Goal: Find contact information: Find contact information

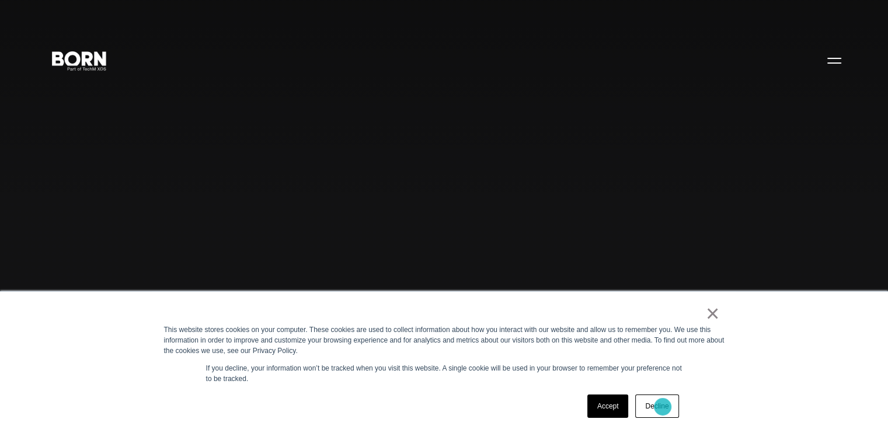
click at [665, 409] on link "Decline" at bounding box center [657, 406] width 43 height 23
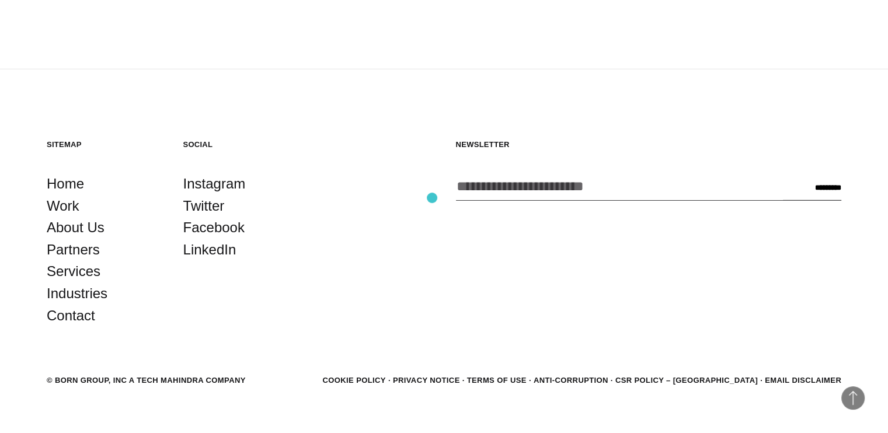
scroll to position [3201, 0]
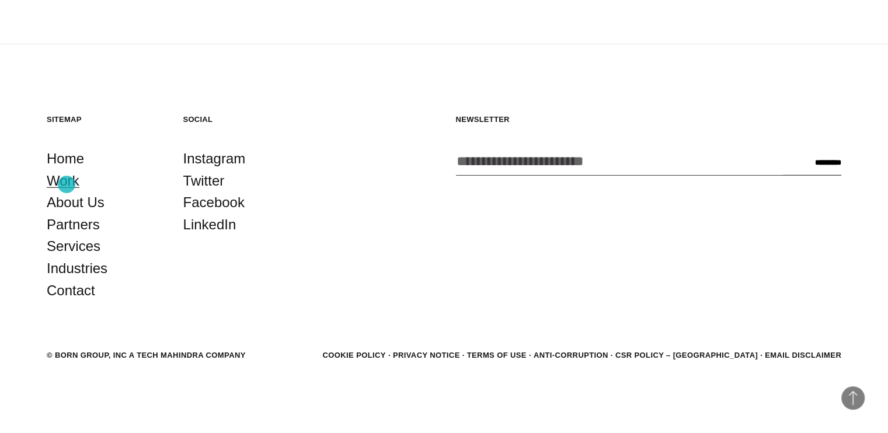
click at [67, 185] on link "Work" at bounding box center [63, 181] width 33 height 22
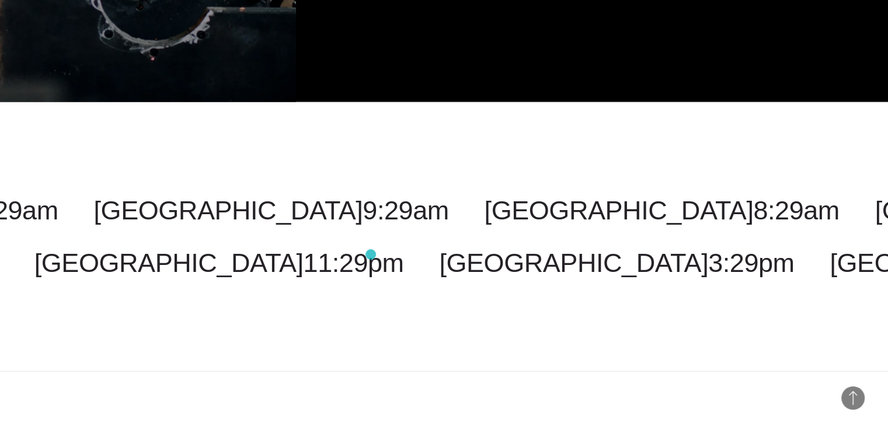
scroll to position [2929, 0]
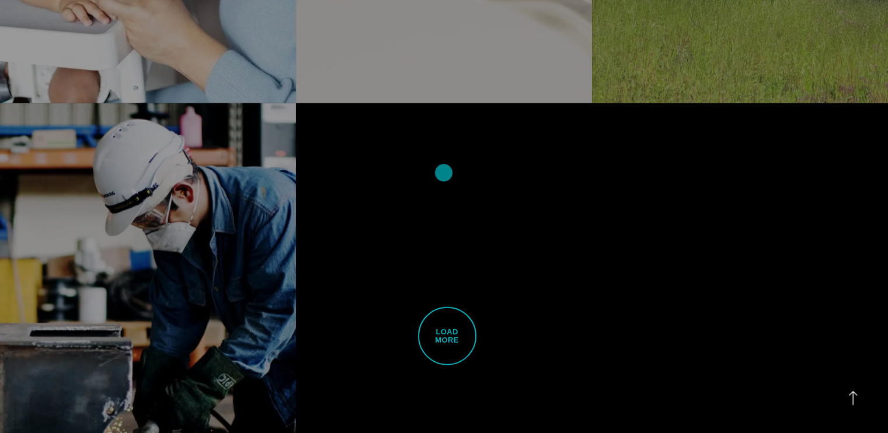
drag, startPoint x: 440, startPoint y: 308, endPoint x: 444, endPoint y: 171, distance: 136.7
drag, startPoint x: 722, startPoint y: 392, endPoint x: 703, endPoint y: 324, distance: 71.0
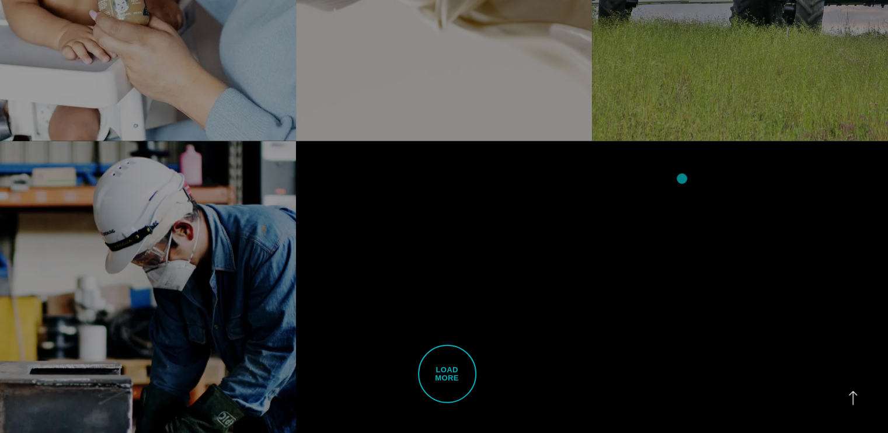
scroll to position [2871, 0]
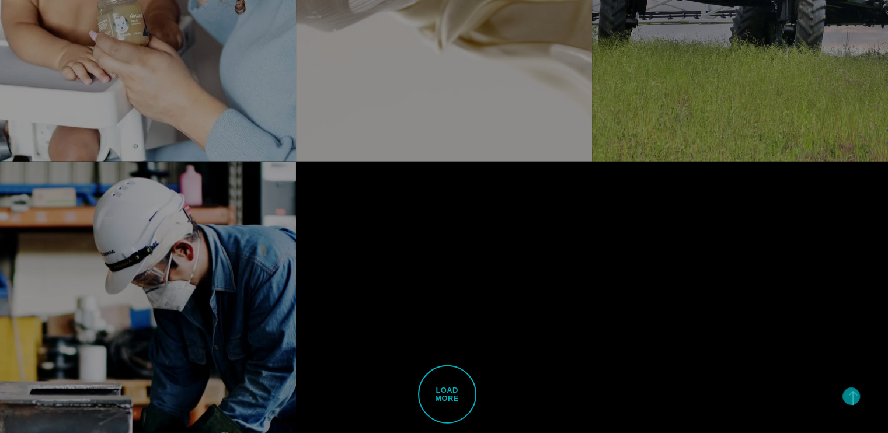
click at [852, 397] on span "Back to Top" at bounding box center [853, 398] width 23 height 23
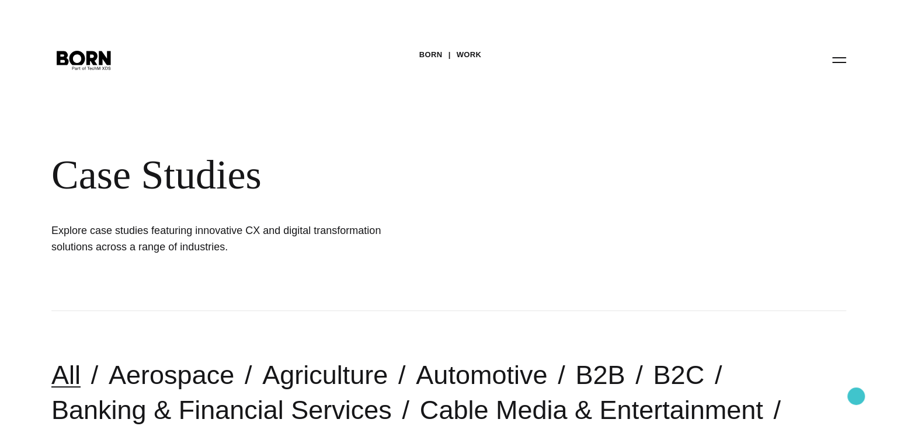
scroll to position [0, 0]
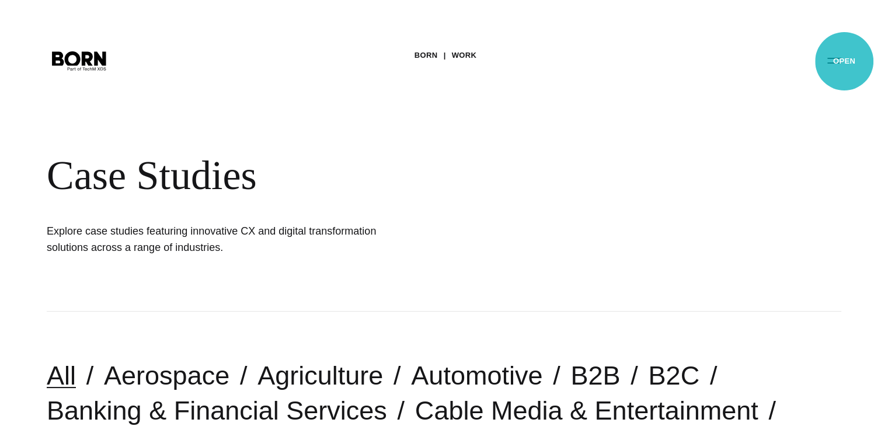
click at [845, 61] on button "Primary Menu" at bounding box center [835, 60] width 28 height 25
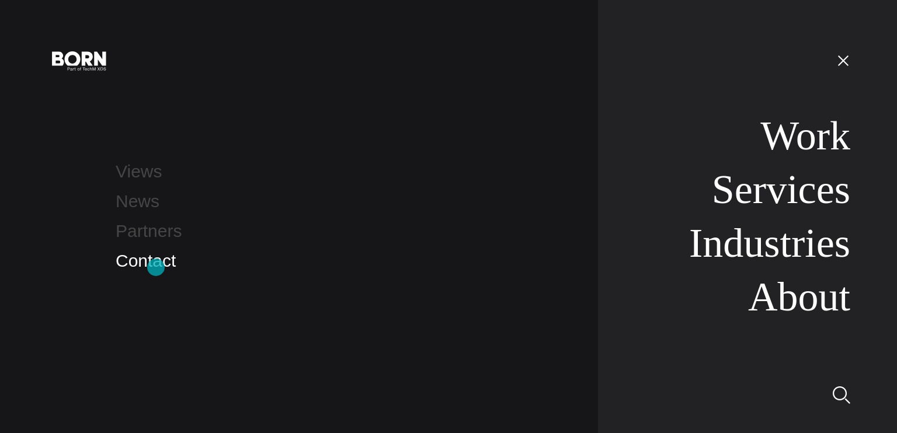
click at [156, 268] on link "Contact" at bounding box center [146, 260] width 60 height 19
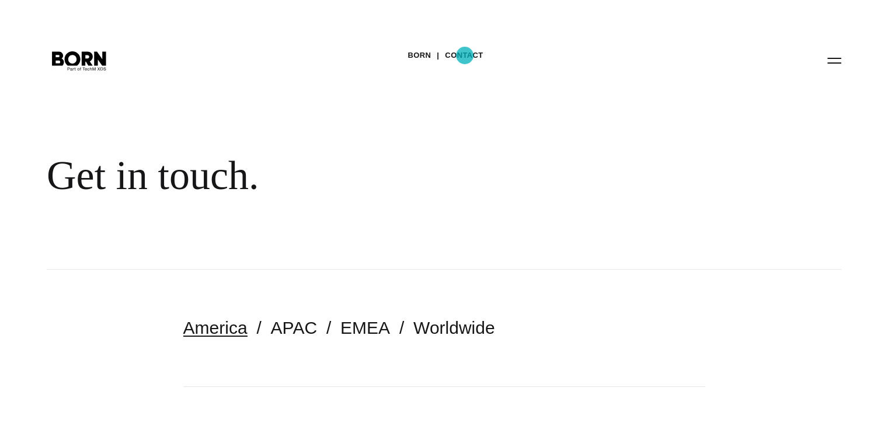
click at [465, 55] on link "Contact" at bounding box center [464, 56] width 38 height 18
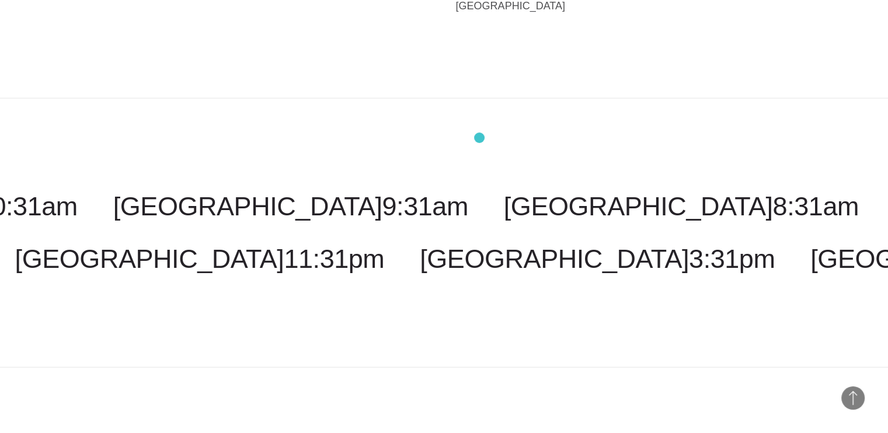
scroll to position [2934, 0]
